Goal: Transaction & Acquisition: Obtain resource

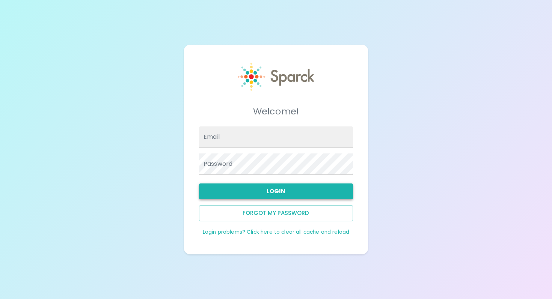
type input "[PERSON_NAME][EMAIL_ADDRESS][DOMAIN_NAME]"
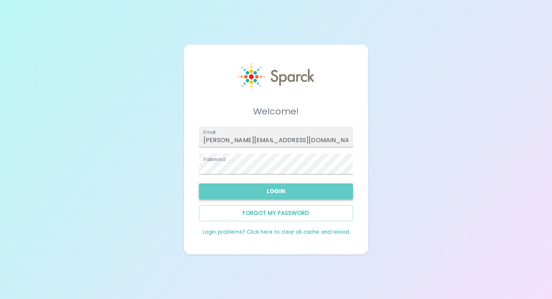
click at [266, 188] on button "Login" at bounding box center [276, 192] width 154 height 16
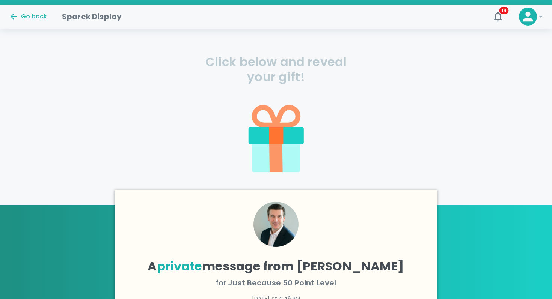
scroll to position [146, 0]
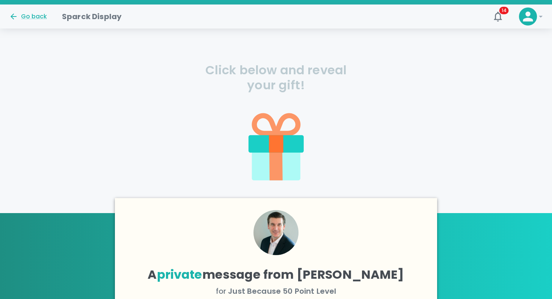
click at [287, 140] on icon at bounding box center [276, 145] width 55 height 18
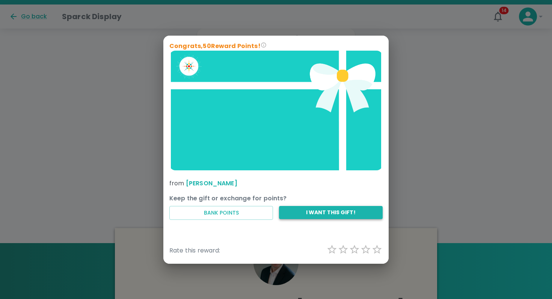
click at [302, 210] on button "I want this gift!" at bounding box center [331, 212] width 104 height 13
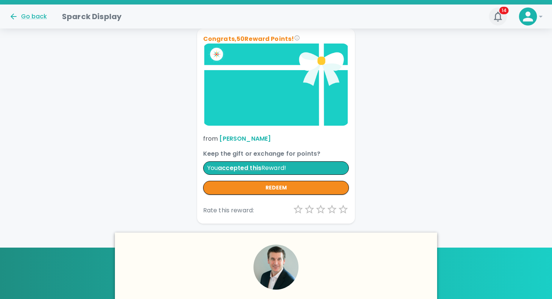
click at [500, 22] on icon "button" at bounding box center [498, 17] width 12 height 12
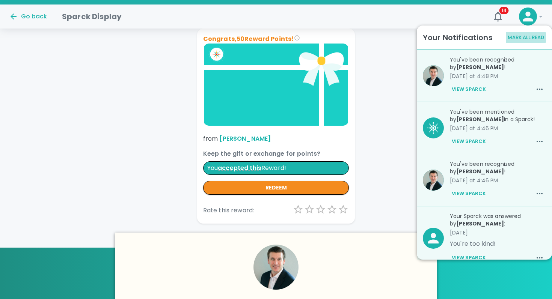
click at [517, 33] on button "Mark All Read" at bounding box center [526, 38] width 40 height 12
click at [433, 13] on div "Go back Sparck Display" at bounding box center [243, 14] width 480 height 18
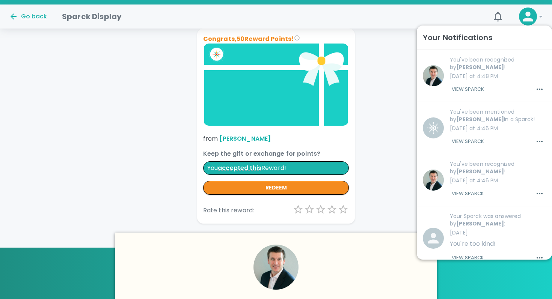
click at [473, 90] on button "View Sparck" at bounding box center [468, 89] width 36 height 13
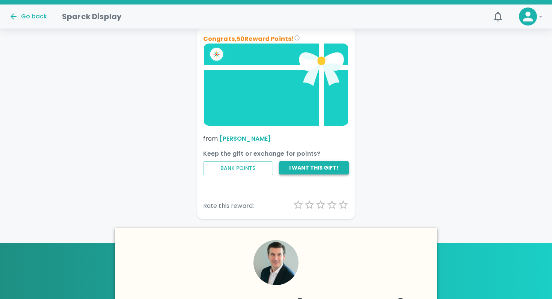
click at [303, 167] on button "I want this gift!" at bounding box center [314, 168] width 70 height 13
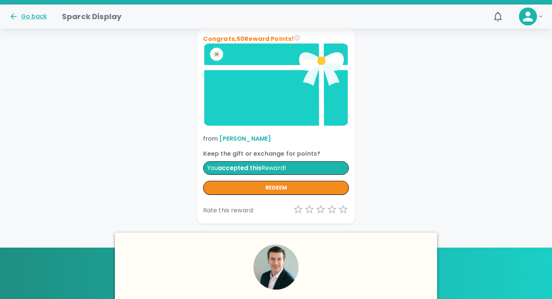
click at [34, 18] on div "Go back" at bounding box center [28, 16] width 38 height 9
click at [37, 17] on div "Go back" at bounding box center [28, 16] width 38 height 9
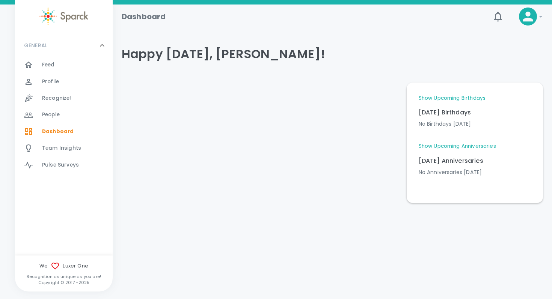
click at [534, 20] on icon at bounding box center [528, 16] width 15 height 15
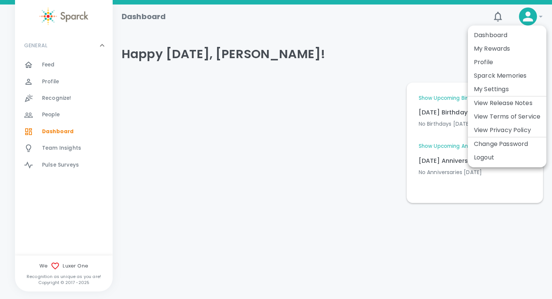
click at [354, 48] on div at bounding box center [276, 149] width 552 height 299
